Goal: Information Seeking & Learning: Check status

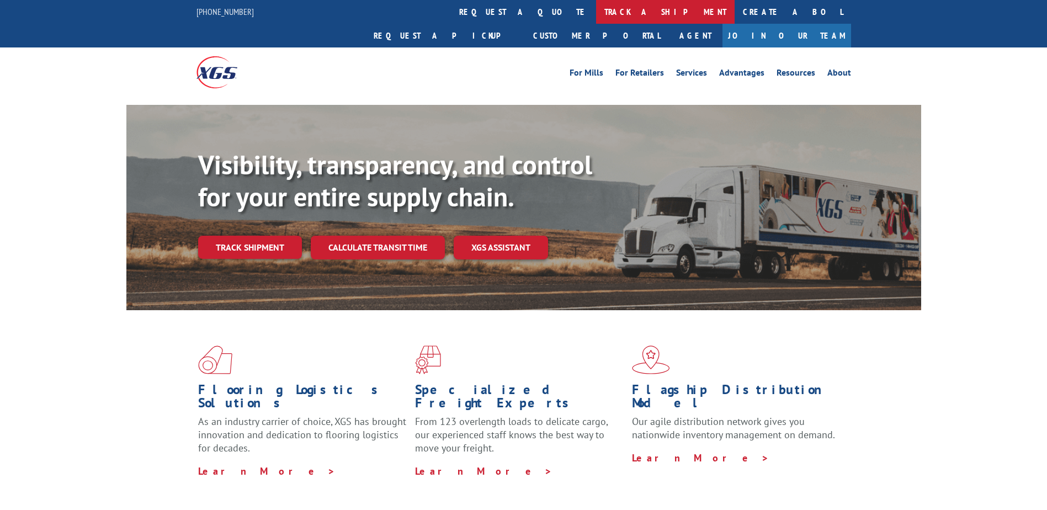
click at [596, 10] on link "track a shipment" at bounding box center [665, 12] width 139 height 24
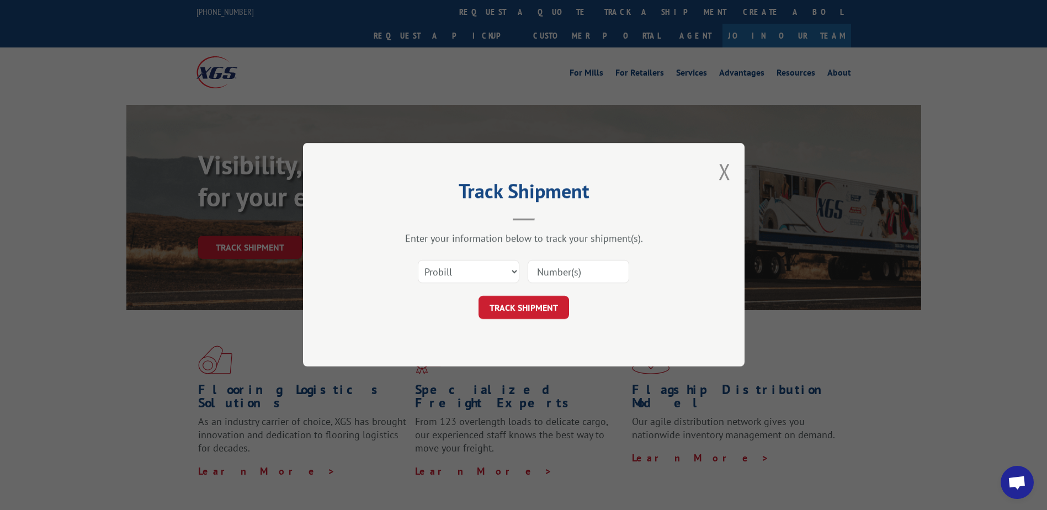
click at [558, 268] on input at bounding box center [579, 272] width 102 height 23
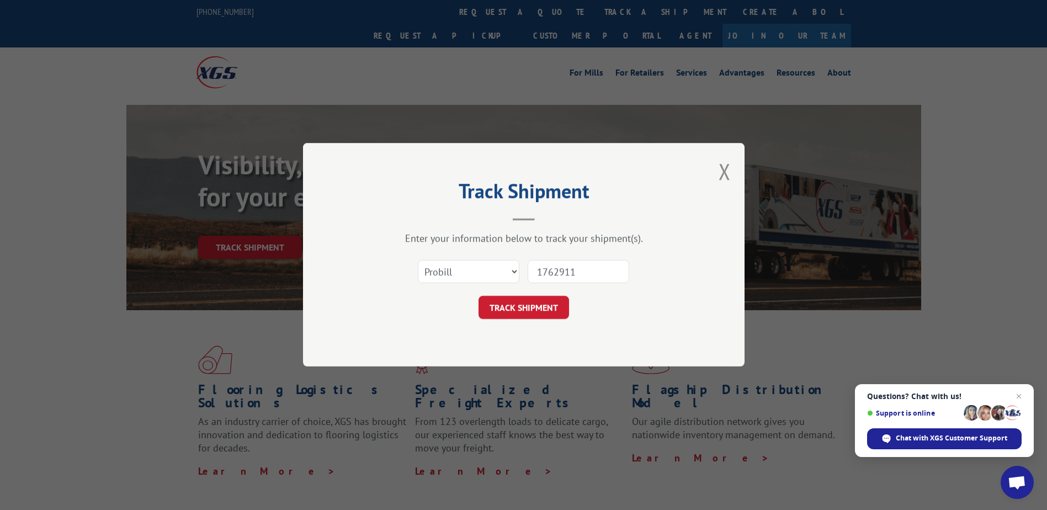
type input "17629112"
click button "TRACK SHIPMENT" at bounding box center [524, 307] width 91 height 23
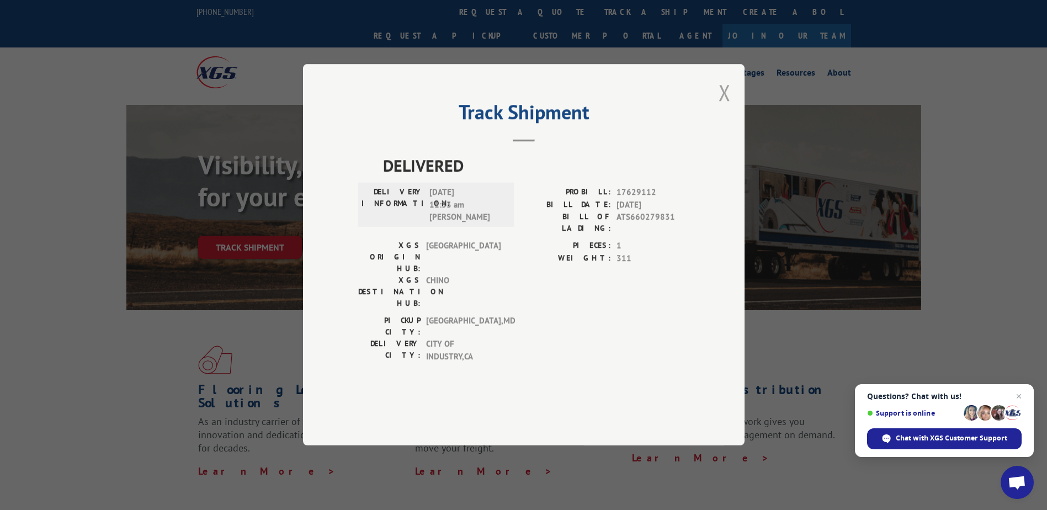
click at [724, 107] on button "Close modal" at bounding box center [725, 92] width 12 height 29
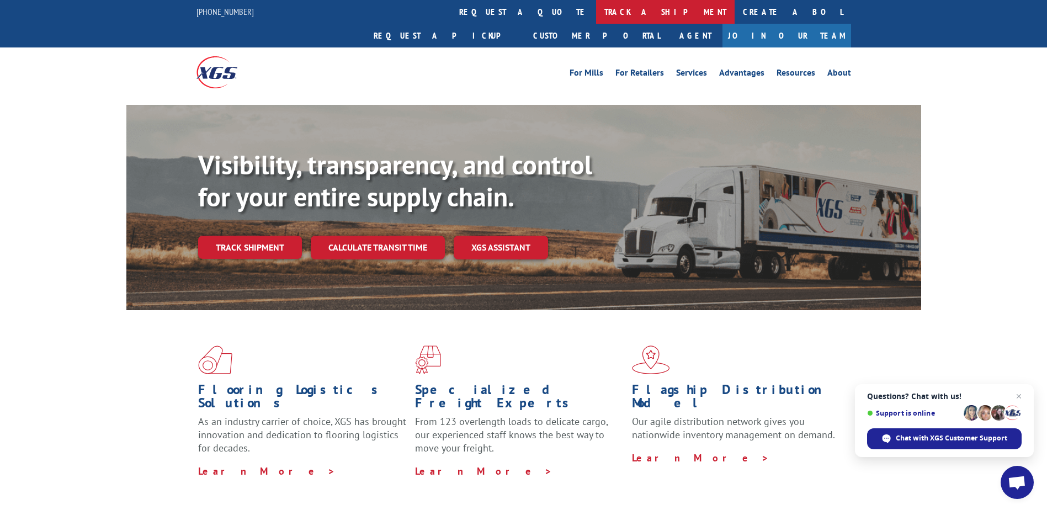
click at [596, 13] on link "track a shipment" at bounding box center [665, 12] width 139 height 24
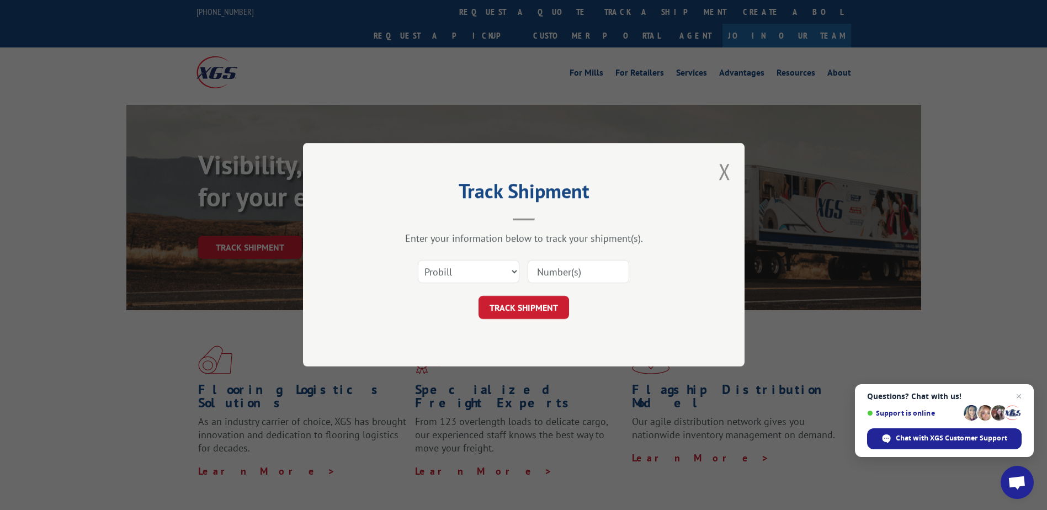
click at [559, 269] on input at bounding box center [579, 272] width 102 height 23
type input "17637658"
click button "TRACK SHIPMENT" at bounding box center [524, 307] width 91 height 23
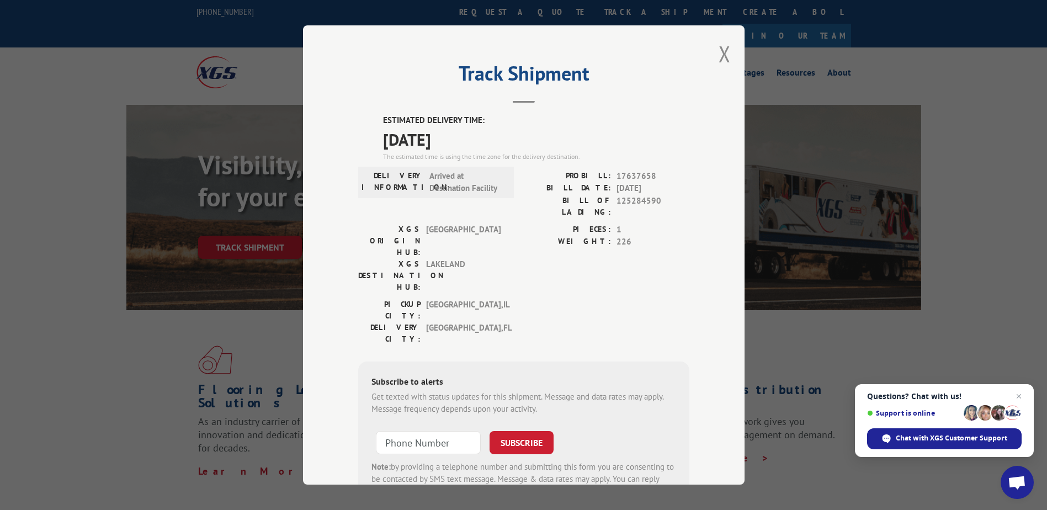
drag, startPoint x: 723, startPoint y: 50, endPoint x: 710, endPoint y: 50, distance: 12.7
click at [719, 50] on button "Close modal" at bounding box center [725, 53] width 12 height 29
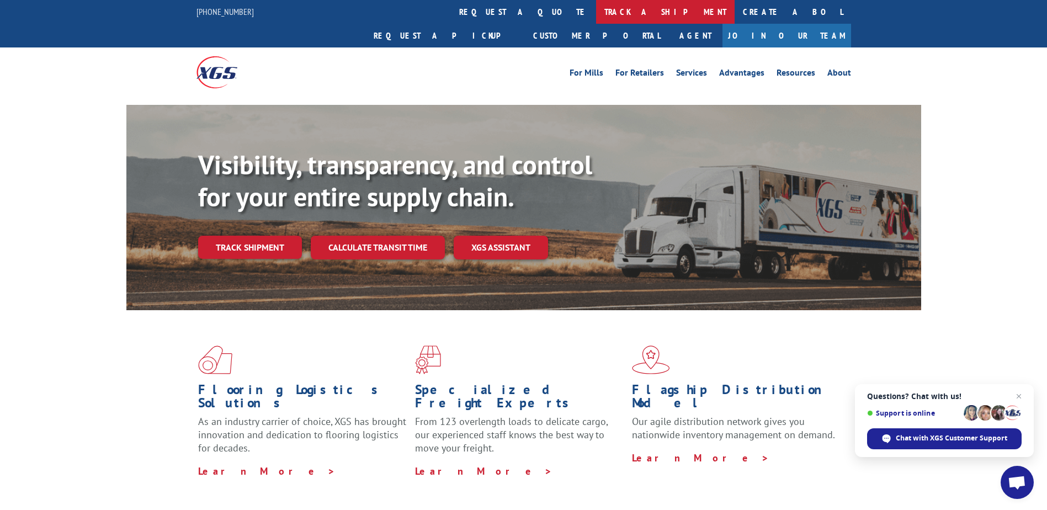
click at [596, 17] on link "track a shipment" at bounding box center [665, 12] width 139 height 24
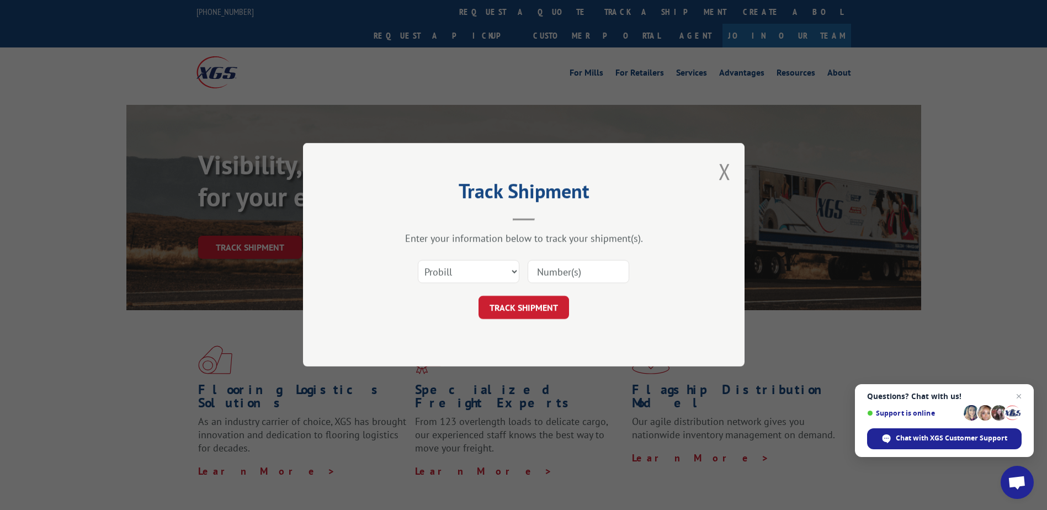
click at [560, 275] on input at bounding box center [579, 272] width 102 height 23
type input "17341169"
click button "TRACK SHIPMENT" at bounding box center [524, 307] width 91 height 23
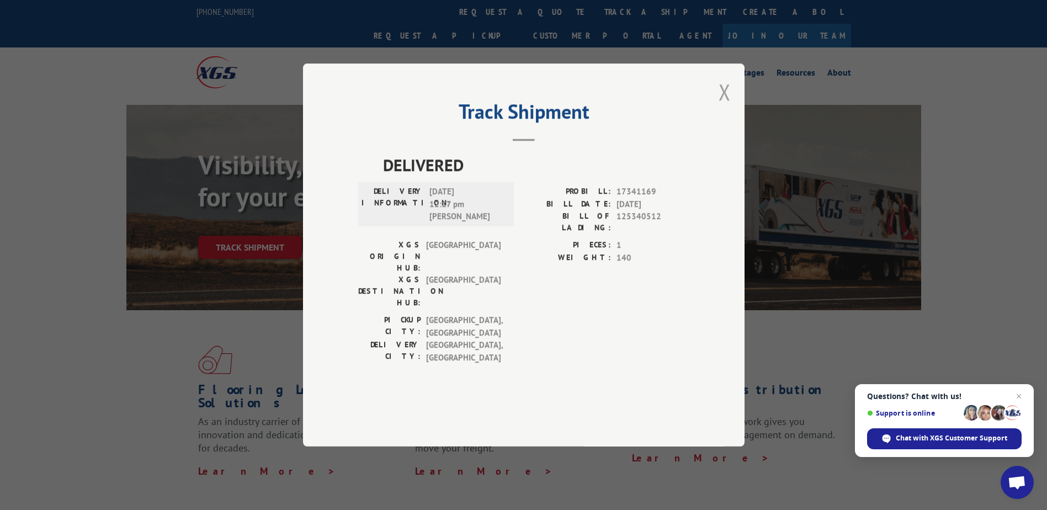
click at [730, 107] on button "Close modal" at bounding box center [725, 91] width 12 height 29
